Goal: Task Accomplishment & Management: Use online tool/utility

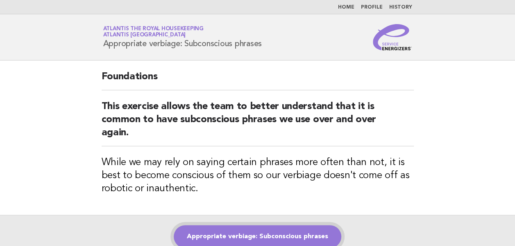
click at [218, 232] on link "Appropriate verbiage: Subconscious phrases" at bounding box center [257, 237] width 167 height 23
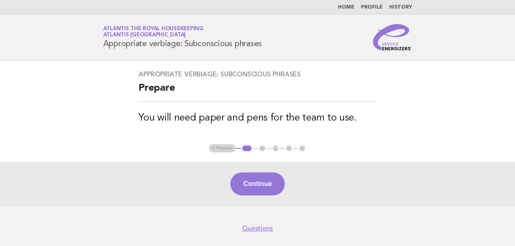
click at [291, 79] on div "Appropriate verbiage: Subconscious phrases Prepare You will need paper and pens…" at bounding box center [257, 103] width 257 height 84
click at [254, 188] on button "Continue" at bounding box center [257, 184] width 54 height 23
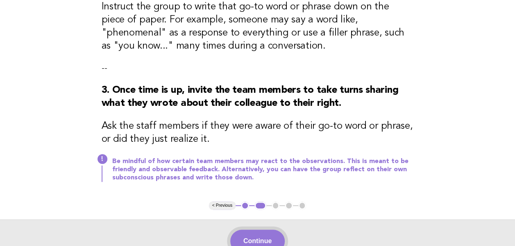
click at [250, 241] on button "Continue" at bounding box center [257, 241] width 54 height 23
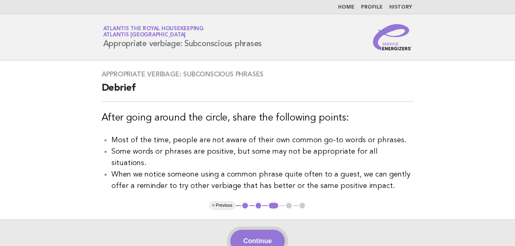
click at [255, 230] on button "Continue" at bounding box center [257, 241] width 54 height 23
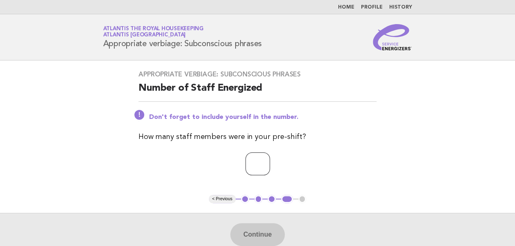
click at [256, 167] on input "number" at bounding box center [257, 164] width 25 height 23
type input "**"
click at [260, 229] on button "Continue" at bounding box center [257, 234] width 54 height 23
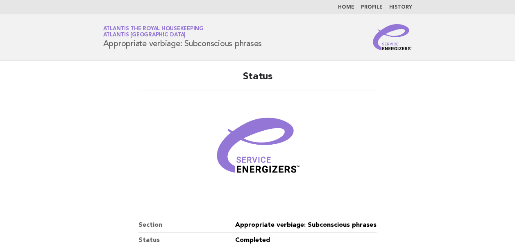
scroll to position [140, 0]
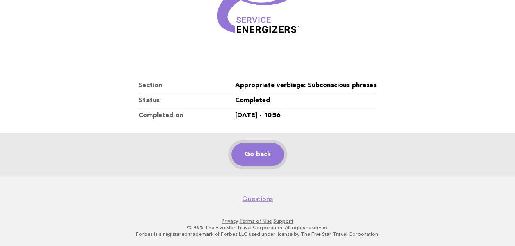
click at [260, 159] on link "Go back" at bounding box center [257, 154] width 52 height 23
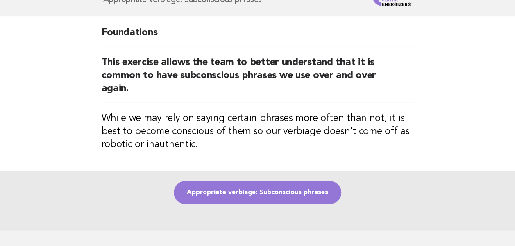
scroll to position [82, 0]
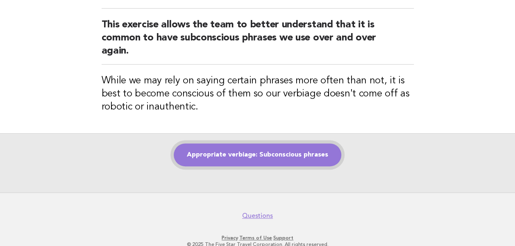
click at [249, 153] on link "Appropriate verbiage: Subconscious phrases" at bounding box center [257, 155] width 167 height 23
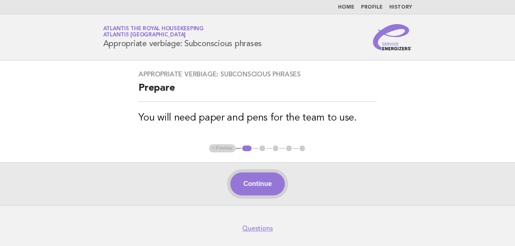
click at [273, 189] on button "Continue" at bounding box center [257, 184] width 54 height 23
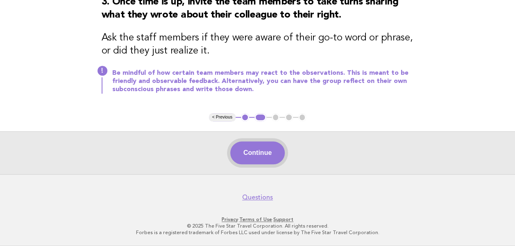
click at [248, 150] on button "Continue" at bounding box center [257, 153] width 54 height 23
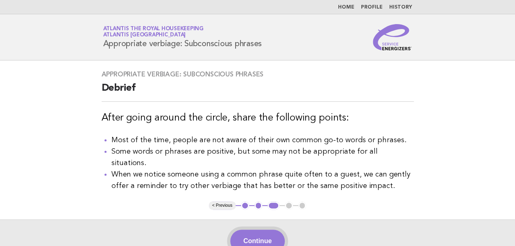
click at [252, 230] on button "Continue" at bounding box center [257, 241] width 54 height 23
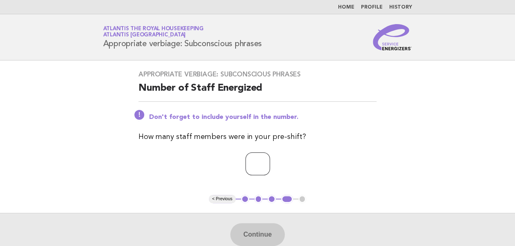
click at [245, 165] on input "number" at bounding box center [257, 164] width 25 height 23
type input "**"
click at [260, 237] on button "Continue" at bounding box center [257, 234] width 54 height 23
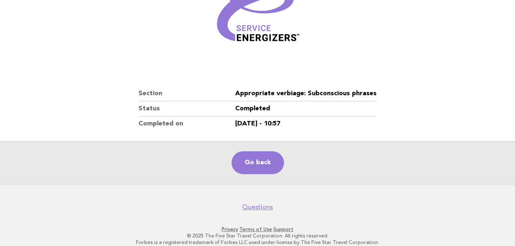
scroll to position [140, 0]
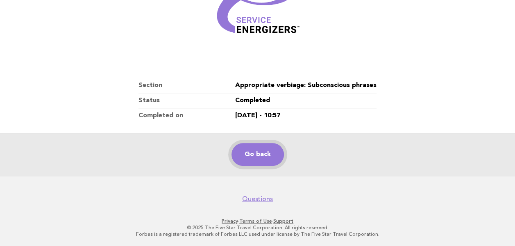
click at [251, 154] on link "Go back" at bounding box center [257, 154] width 52 height 23
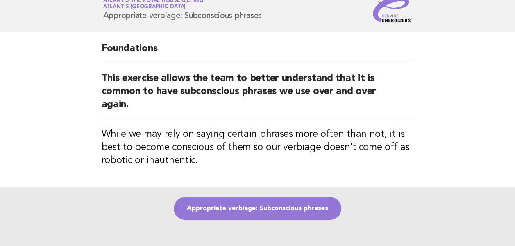
scroll to position [41, 0]
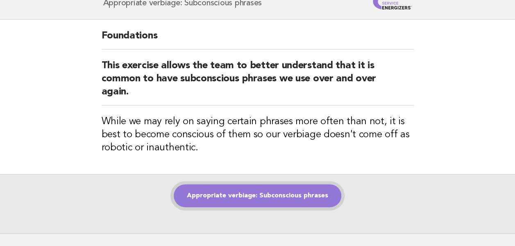
click at [258, 198] on link "Appropriate verbiage: Subconscious phrases" at bounding box center [257, 196] width 167 height 23
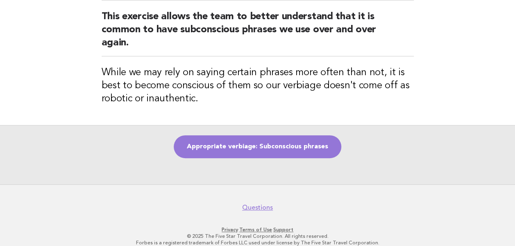
scroll to position [99, 0]
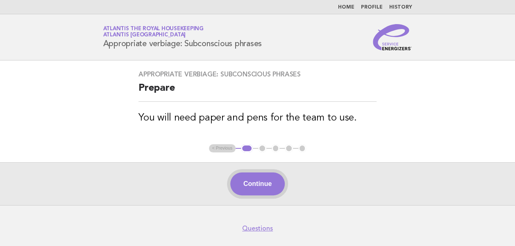
click at [262, 185] on button "Continue" at bounding box center [257, 184] width 54 height 23
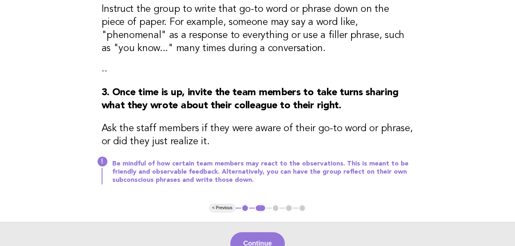
scroll to position [205, 0]
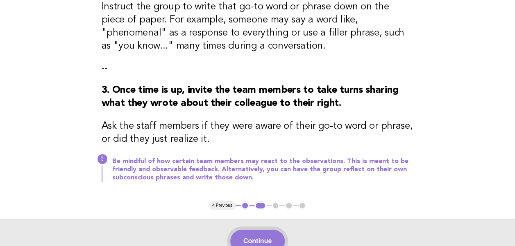
click at [257, 240] on button "Continue" at bounding box center [257, 241] width 54 height 23
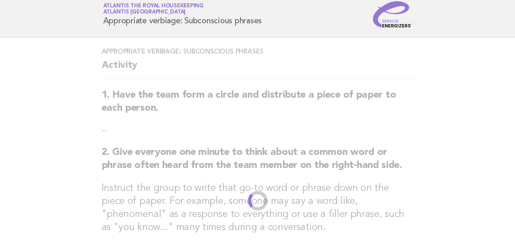
scroll to position [0, 0]
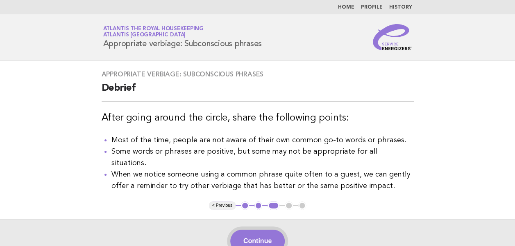
click at [253, 231] on button "Continue" at bounding box center [257, 241] width 54 height 23
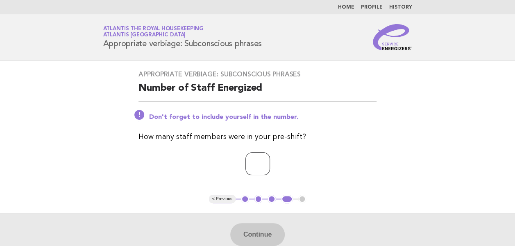
click at [255, 165] on input "number" at bounding box center [257, 164] width 25 height 23
type input "**"
click at [254, 233] on button "Continue" at bounding box center [257, 234] width 54 height 23
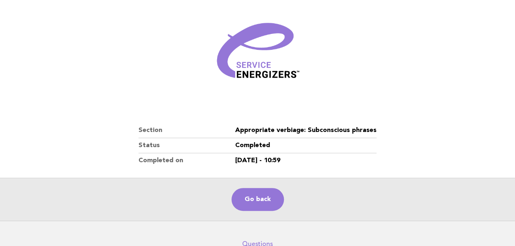
scroll to position [140, 0]
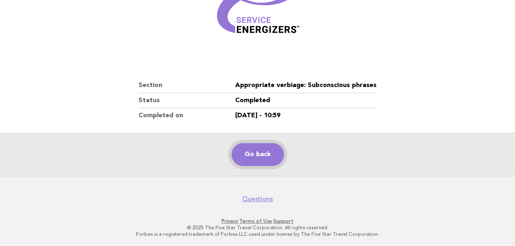
click at [253, 158] on link "Go back" at bounding box center [257, 154] width 52 height 23
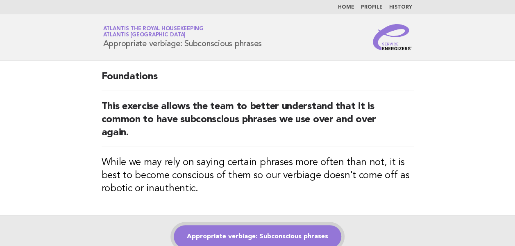
click at [242, 234] on link "Appropriate verbiage: Subconscious phrases" at bounding box center [257, 237] width 167 height 23
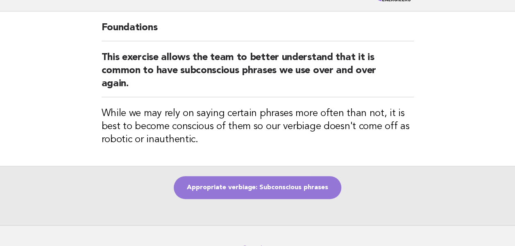
scroll to position [99, 0]
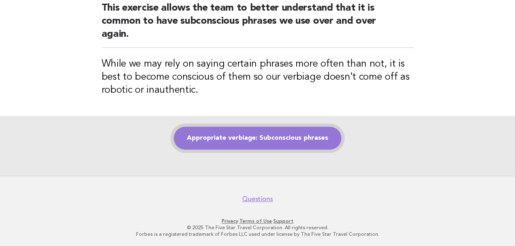
click at [247, 141] on link "Appropriate verbiage: Subconscious phrases" at bounding box center [257, 138] width 167 height 23
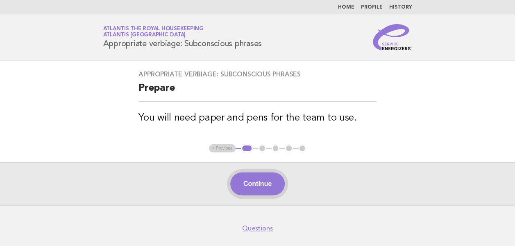
click at [252, 189] on button "Continue" at bounding box center [257, 184] width 54 height 23
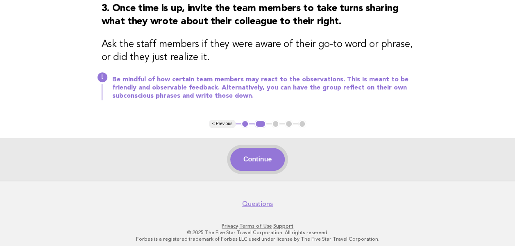
click at [256, 159] on button "Continue" at bounding box center [257, 159] width 54 height 23
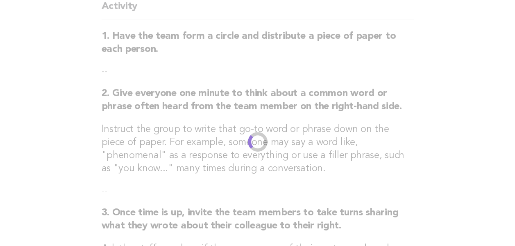
scroll to position [77, 0]
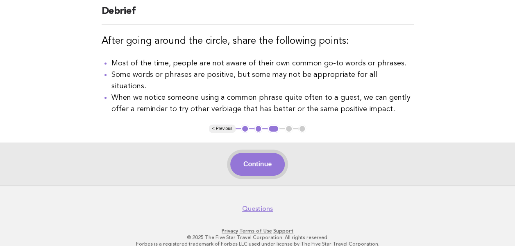
click at [254, 154] on button "Continue" at bounding box center [257, 164] width 54 height 23
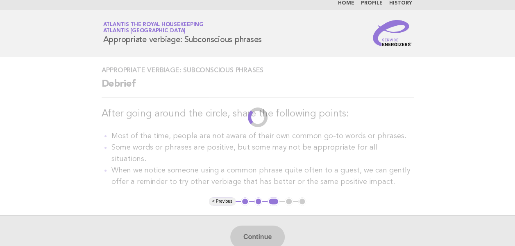
scroll to position [0, 0]
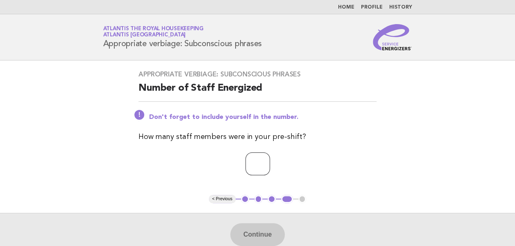
click at [247, 168] on input "number" at bounding box center [257, 164] width 25 height 23
type input "**"
click at [260, 227] on button "Continue" at bounding box center [257, 234] width 54 height 23
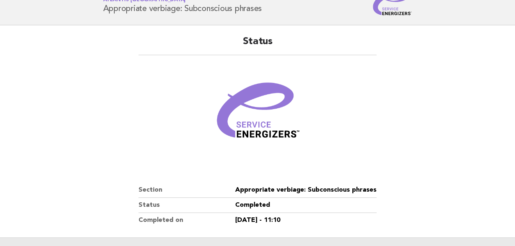
scroll to position [123, 0]
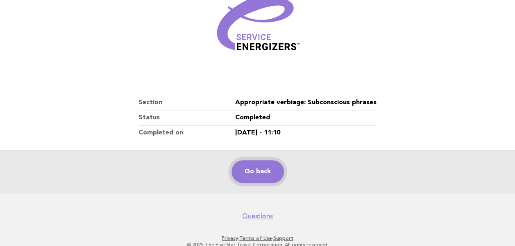
click at [252, 172] on link "Go back" at bounding box center [257, 171] width 52 height 23
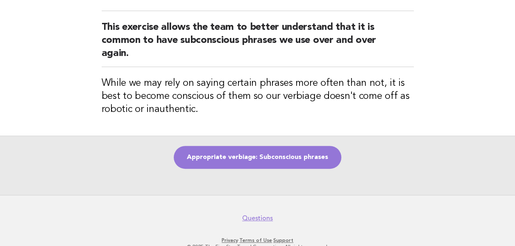
scroll to position [82, 0]
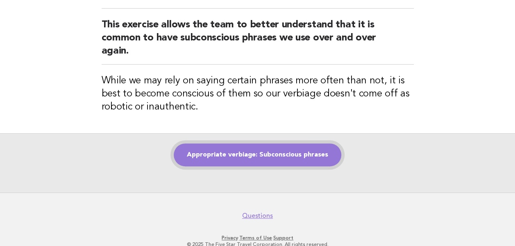
click at [259, 157] on link "Appropriate verbiage: Subconscious phrases" at bounding box center [257, 155] width 167 height 23
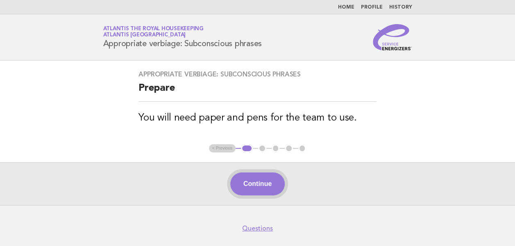
click at [260, 184] on button "Continue" at bounding box center [257, 184] width 54 height 23
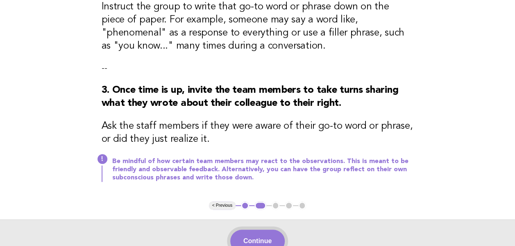
click at [255, 237] on button "Continue" at bounding box center [257, 241] width 54 height 23
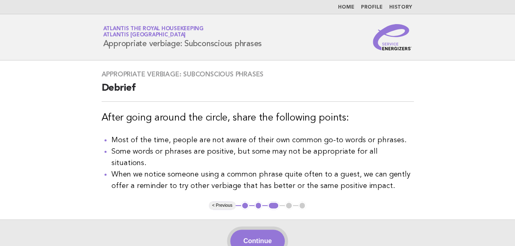
click at [255, 233] on button "Continue" at bounding box center [257, 241] width 54 height 23
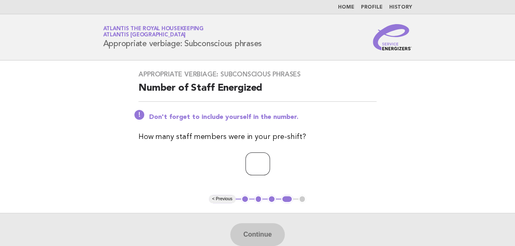
click at [248, 163] on input "number" at bounding box center [257, 164] width 25 height 23
type input "**"
click at [260, 243] on button "Continue" at bounding box center [257, 234] width 54 height 23
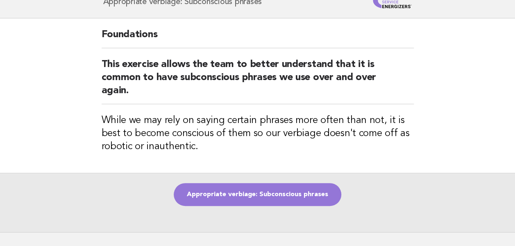
scroll to position [82, 0]
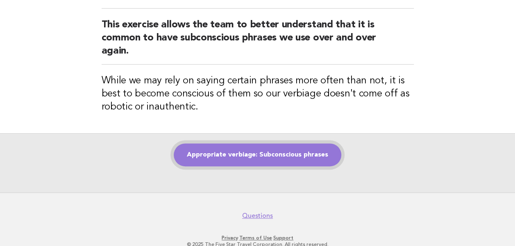
click at [251, 156] on link "Appropriate verbiage: Subconscious phrases" at bounding box center [257, 155] width 167 height 23
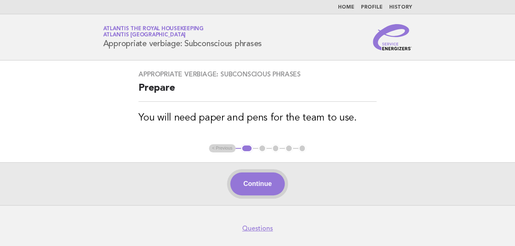
click at [257, 185] on button "Continue" at bounding box center [257, 184] width 54 height 23
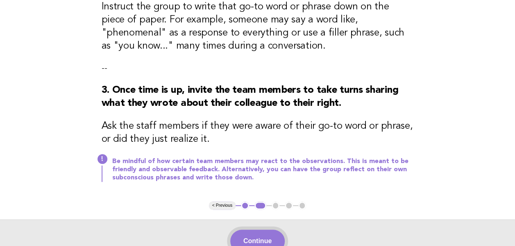
click at [256, 238] on button "Continue" at bounding box center [257, 241] width 54 height 23
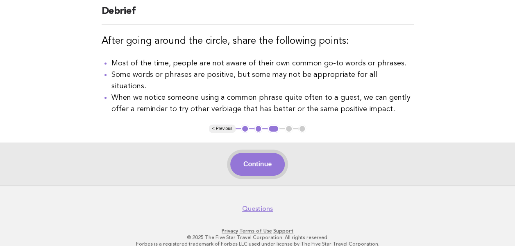
click at [260, 156] on button "Continue" at bounding box center [257, 164] width 54 height 23
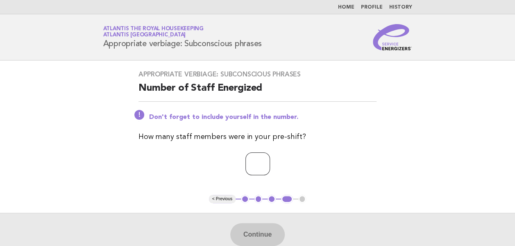
click at [248, 161] on input "number" at bounding box center [257, 164] width 25 height 23
type input "**"
click at [178, 162] on p "**" at bounding box center [257, 164] width 238 height 23
click at [250, 225] on button "Continue" at bounding box center [257, 234] width 54 height 23
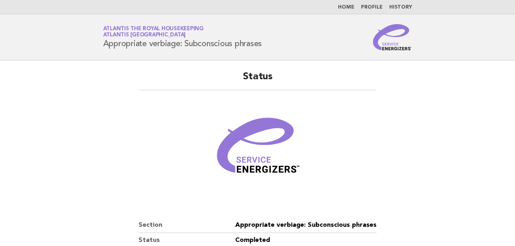
scroll to position [140, 0]
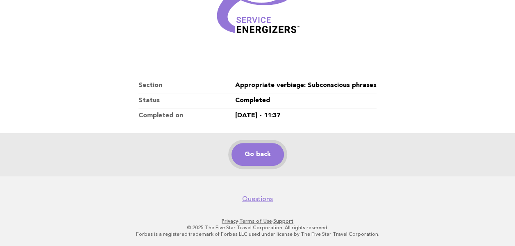
click at [241, 160] on link "Go back" at bounding box center [257, 154] width 52 height 23
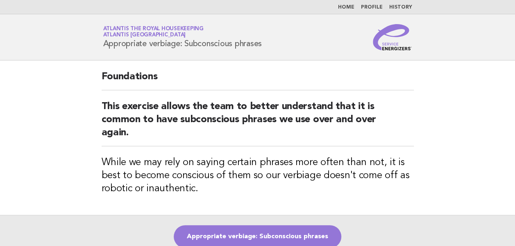
scroll to position [41, 0]
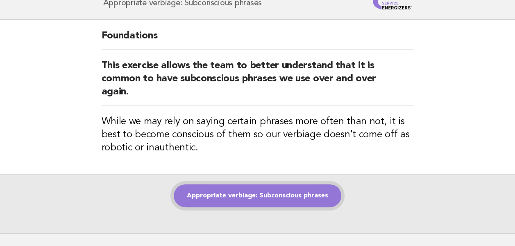
click at [243, 198] on link "Appropriate verbiage: Subconscious phrases" at bounding box center [257, 196] width 167 height 23
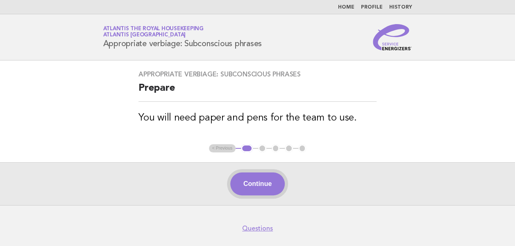
click at [252, 187] on button "Continue" at bounding box center [257, 184] width 54 height 23
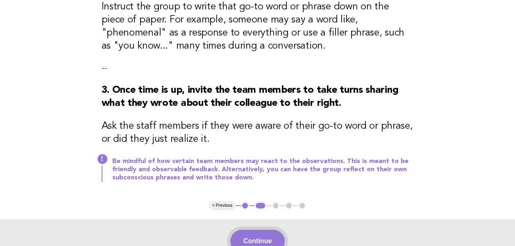
click at [252, 235] on button "Continue" at bounding box center [257, 241] width 54 height 23
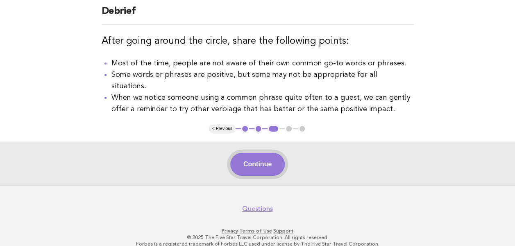
click at [253, 156] on button "Continue" at bounding box center [257, 164] width 54 height 23
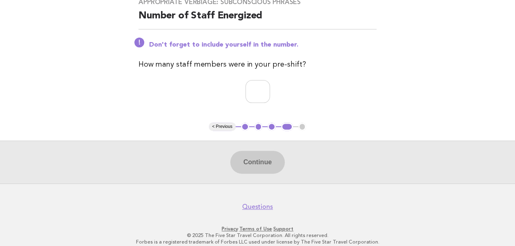
scroll to position [80, 0]
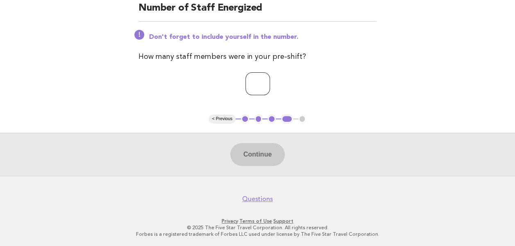
click at [250, 82] on input "number" at bounding box center [257, 83] width 25 height 23
type input "**"
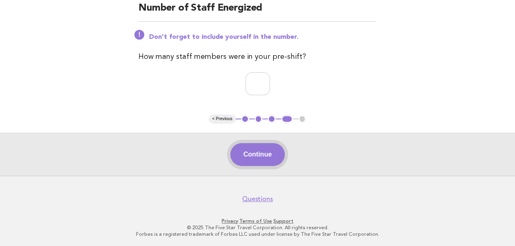
click at [258, 155] on button "Continue" at bounding box center [257, 154] width 54 height 23
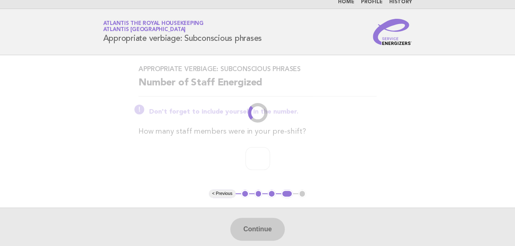
scroll to position [0, 0]
